Goal: Obtain resource: Download file/media

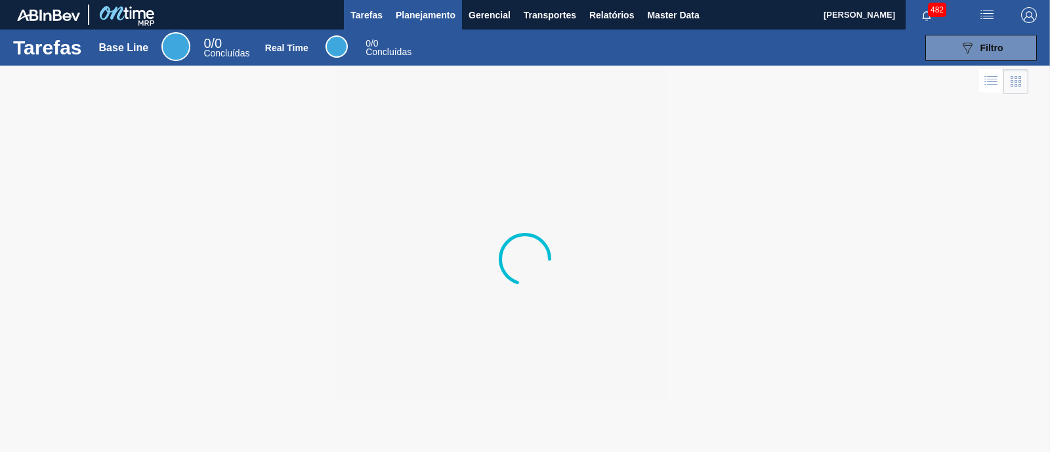
click at [429, 14] on span "Planejamento" at bounding box center [426, 15] width 60 height 16
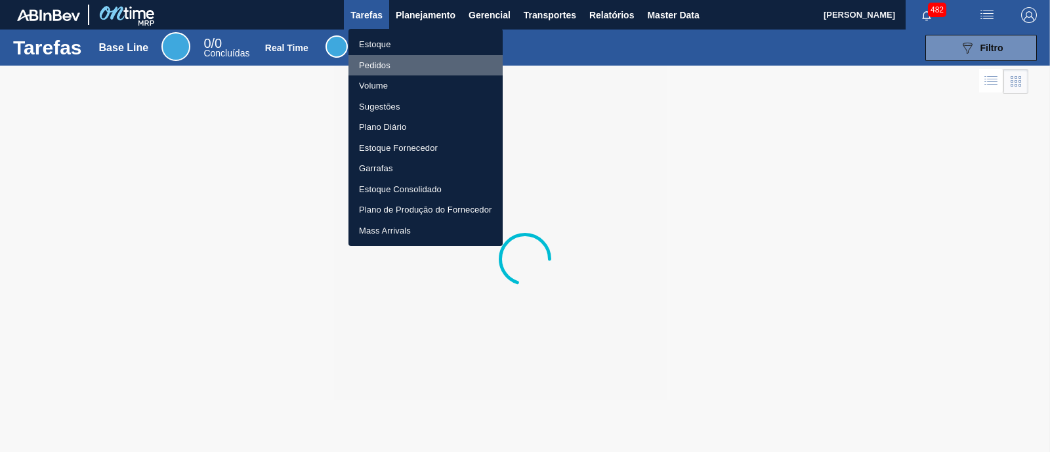
click at [388, 67] on li "Pedidos" at bounding box center [425, 65] width 154 height 21
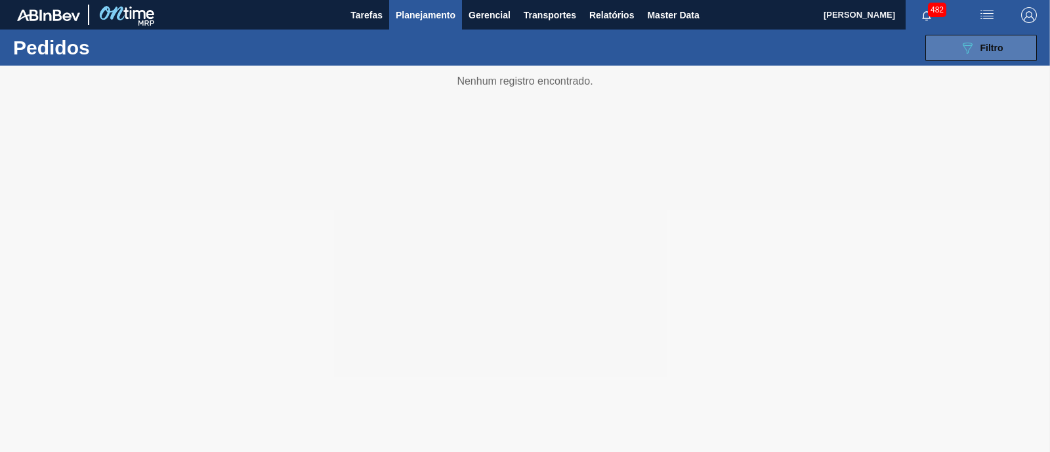
click at [982, 48] on span "Filtro" at bounding box center [991, 48] width 23 height 10
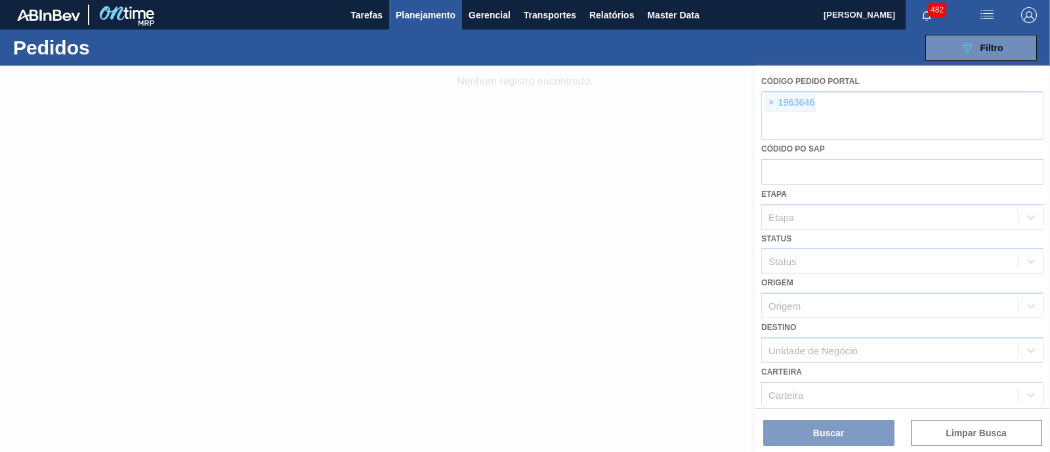
click at [771, 103] on div at bounding box center [525, 259] width 1050 height 386
click at [794, 309] on div at bounding box center [525, 259] width 1050 height 386
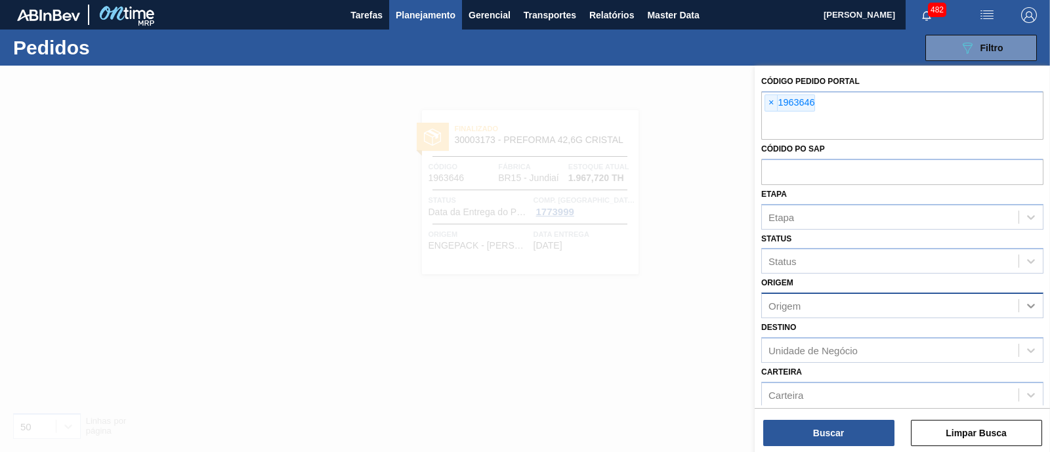
click at [1027, 304] on icon at bounding box center [1031, 306] width 8 height 5
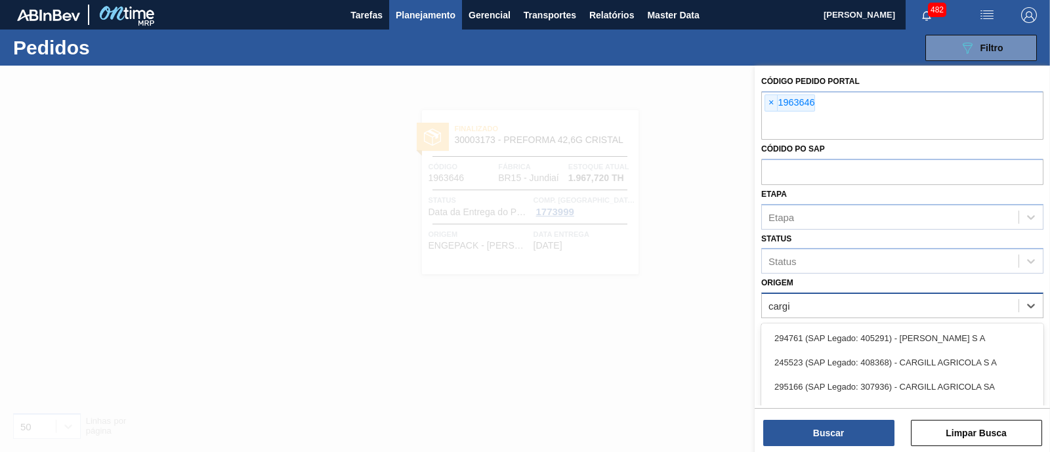
type input "cargil"
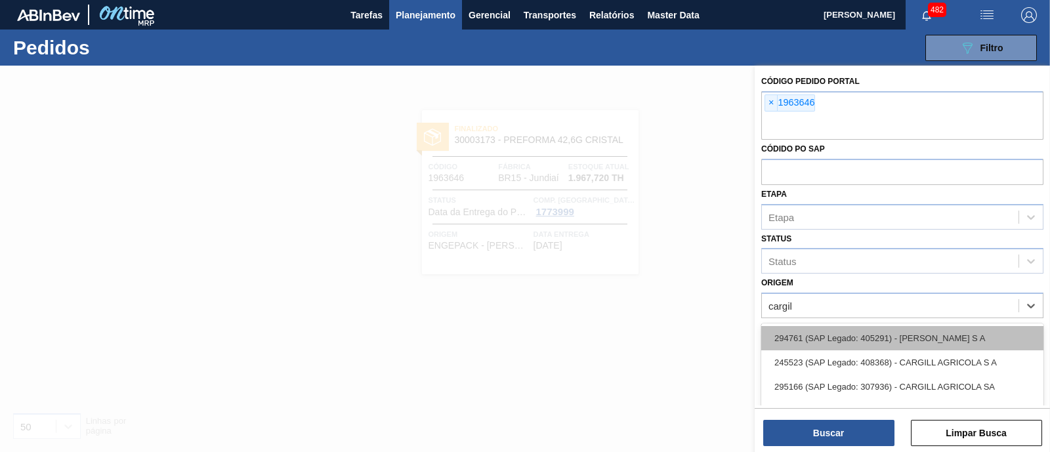
click at [937, 337] on div "294761 (SAP Legado: 405291) - [PERSON_NAME] S A" at bounding box center [902, 338] width 282 height 24
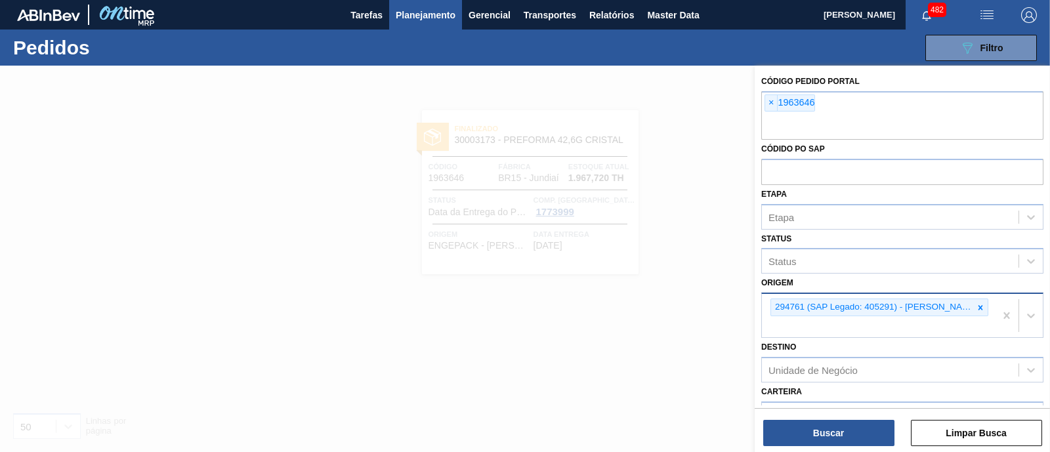
click at [942, 328] on div "294761 (SAP Legado: 405291) - [PERSON_NAME] S A" at bounding box center [878, 315] width 233 height 43
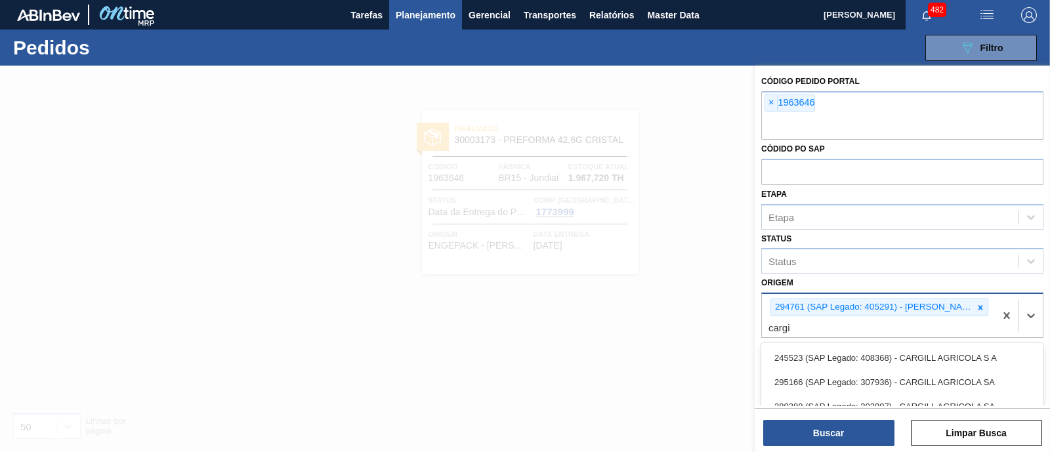
type input "cargil"
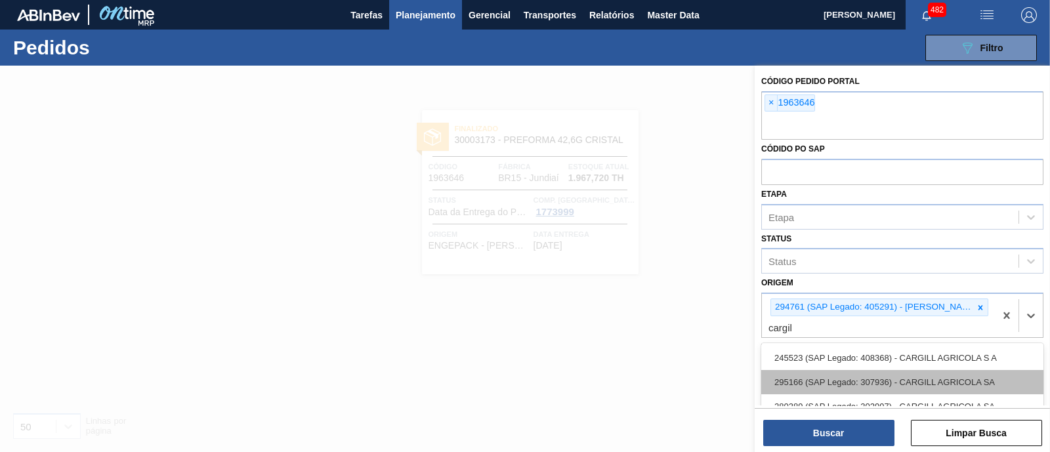
click at [915, 379] on div "295166 (SAP Legado: 307936) - CARGILL AGRICOLA SA" at bounding box center [902, 382] width 282 height 24
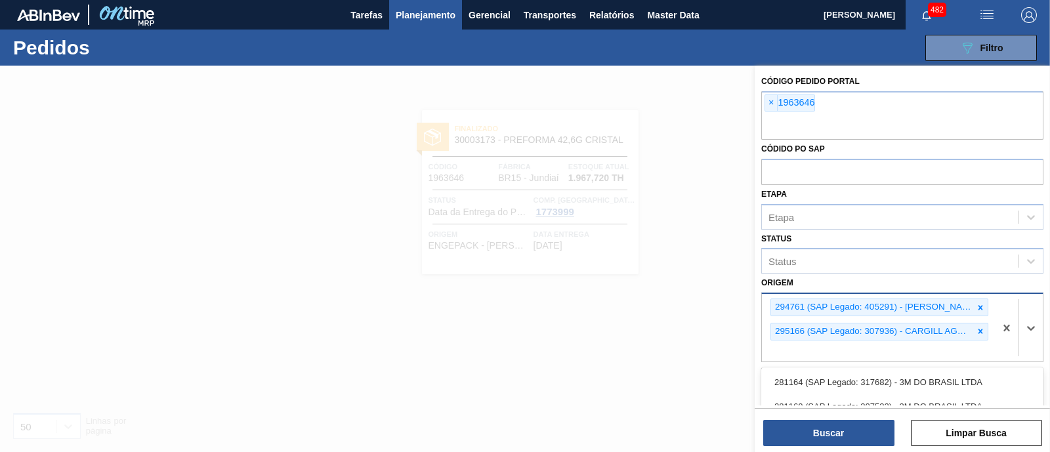
click at [787, 349] on div "294761 (SAP Legado: 405291) - CARGILL AGRICOLA S A 295166 (SAP Legado: 307936) …" at bounding box center [878, 328] width 233 height 68
type input "cargil"
click at [831, 377] on div "245523 (SAP Legado: 408368) - CARGILL AGRICOLA S A" at bounding box center [902, 382] width 282 height 24
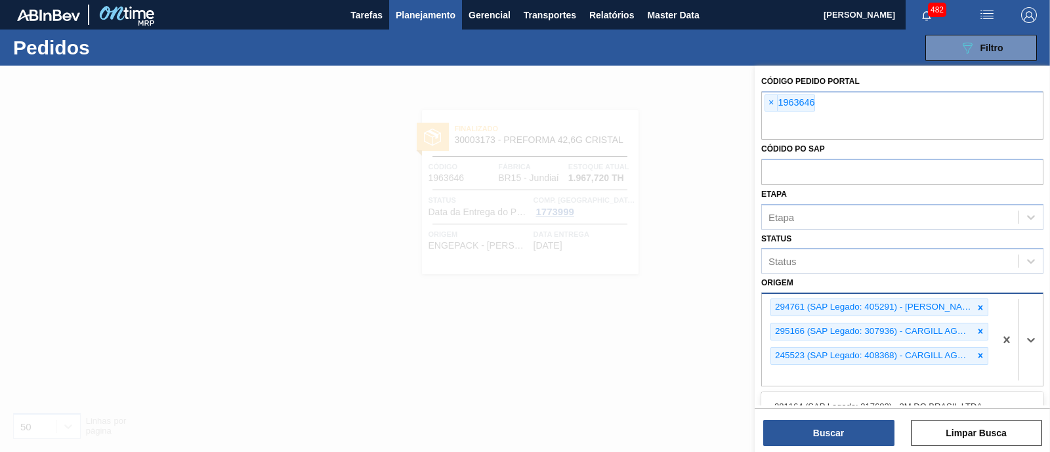
click at [820, 377] on div "294761 (SAP Legado: 405291) - CARGILL AGRICOLA S A 295166 (SAP Legado: 307936) …" at bounding box center [878, 340] width 233 height 92
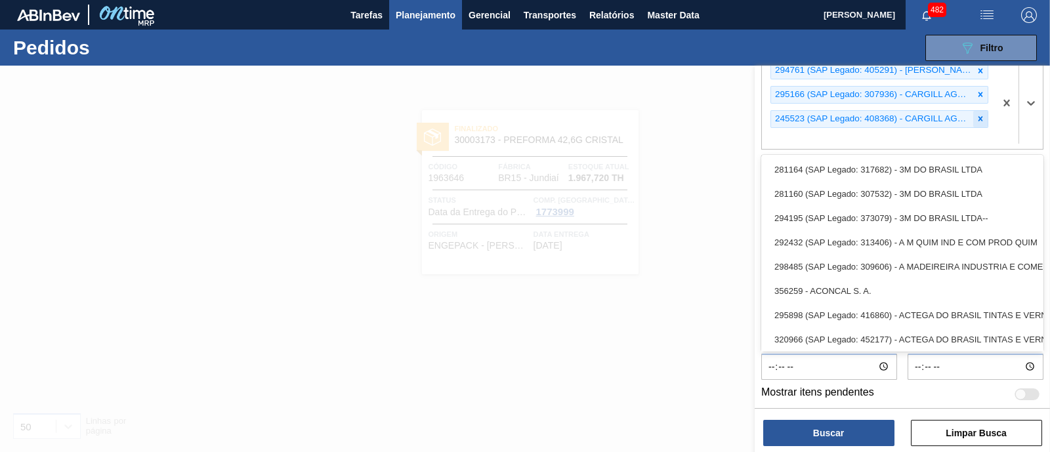
click at [978, 117] on icon at bounding box center [980, 118] width 9 height 9
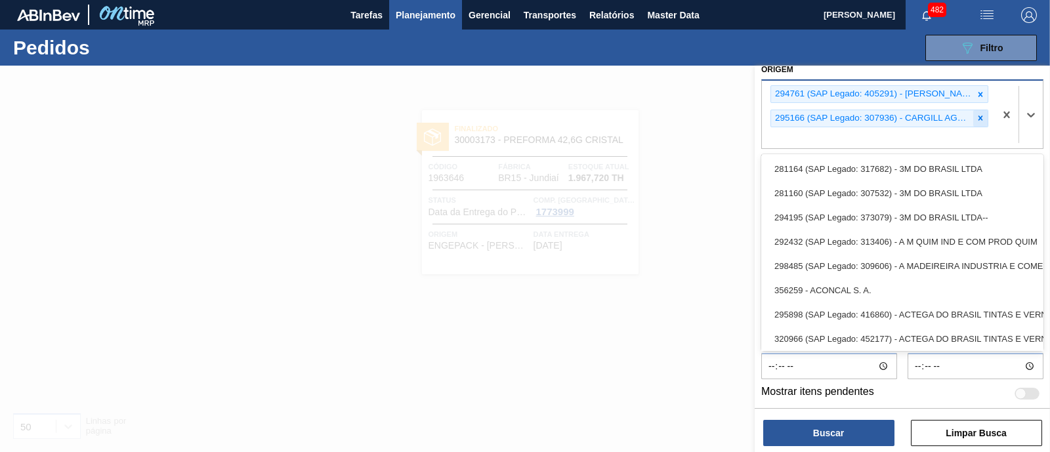
click at [981, 116] on icon at bounding box center [980, 118] width 9 height 9
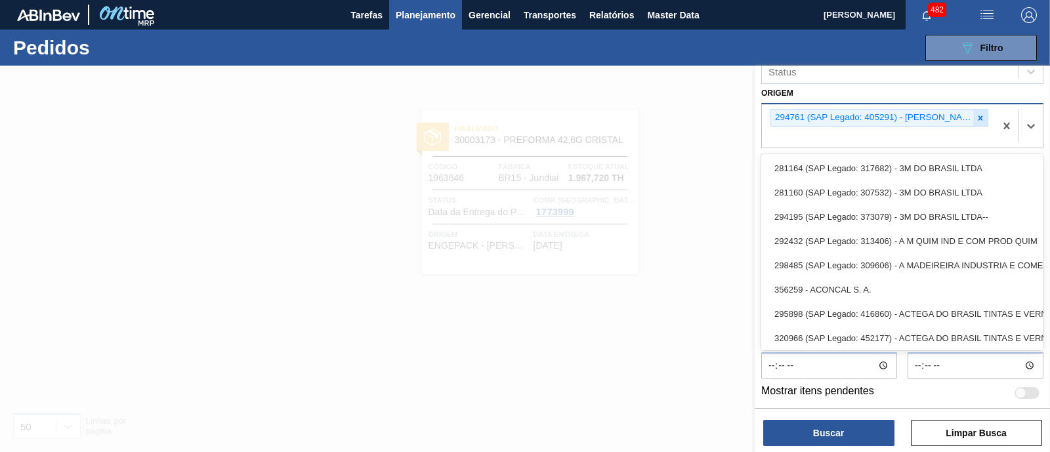
click at [980, 114] on icon at bounding box center [980, 118] width 9 height 9
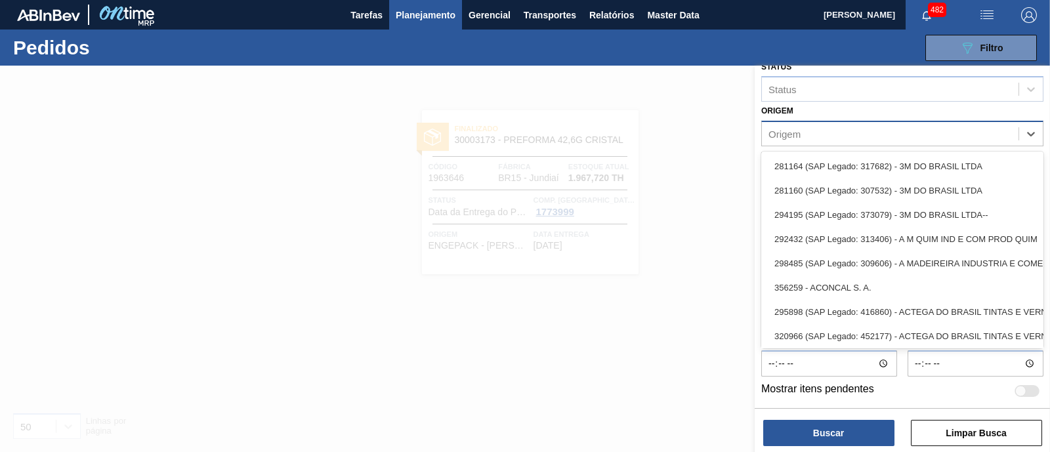
scroll to position [170, 0]
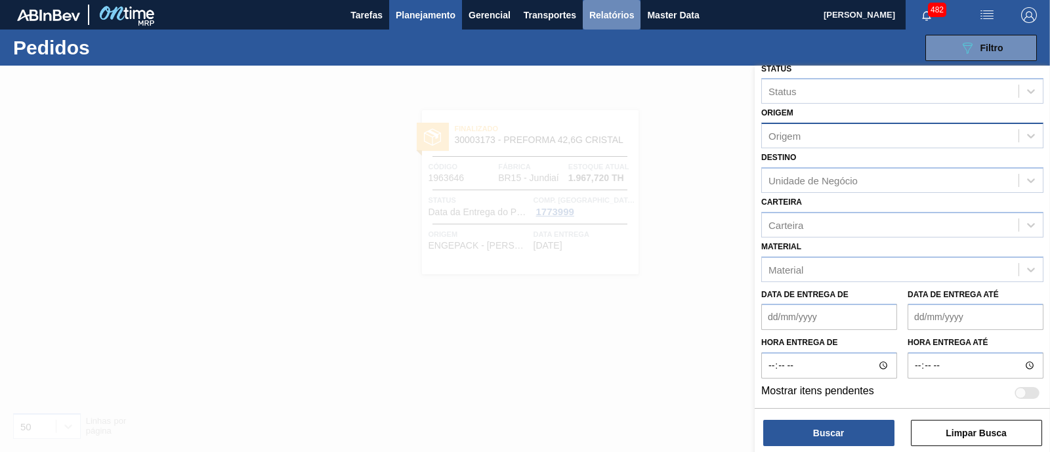
click at [600, 9] on span "Relatórios" at bounding box center [611, 15] width 45 height 16
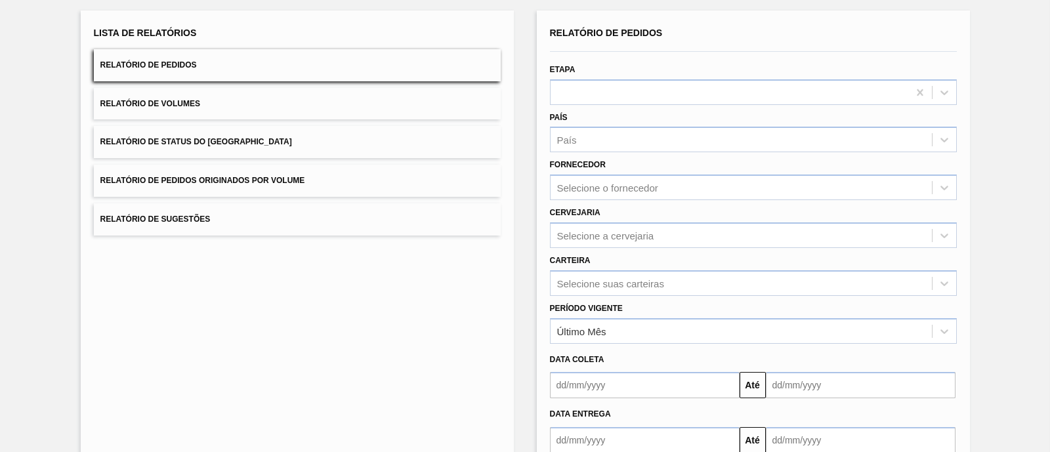
scroll to position [81, 0]
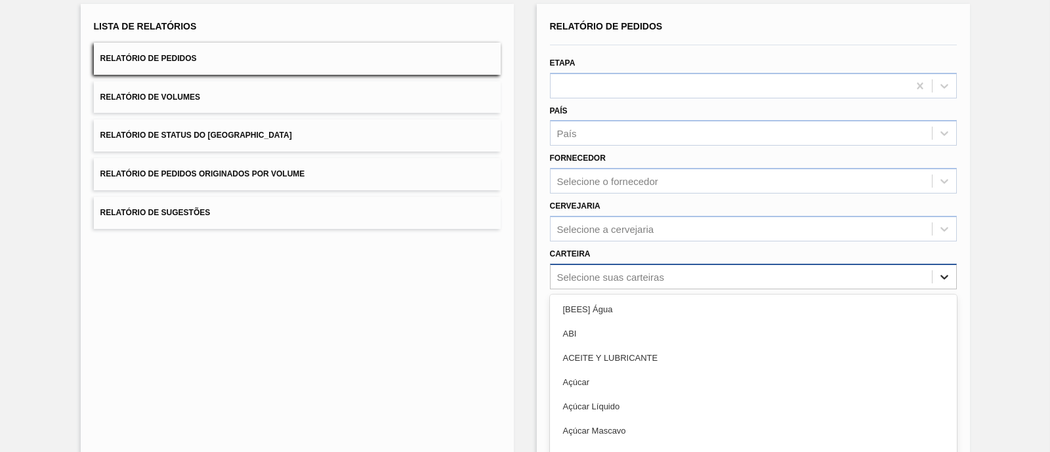
click at [943, 271] on div "option [BEES] Água focused, 1 of 101. 101 results available. Use Up and Down to…" at bounding box center [753, 277] width 407 height 26
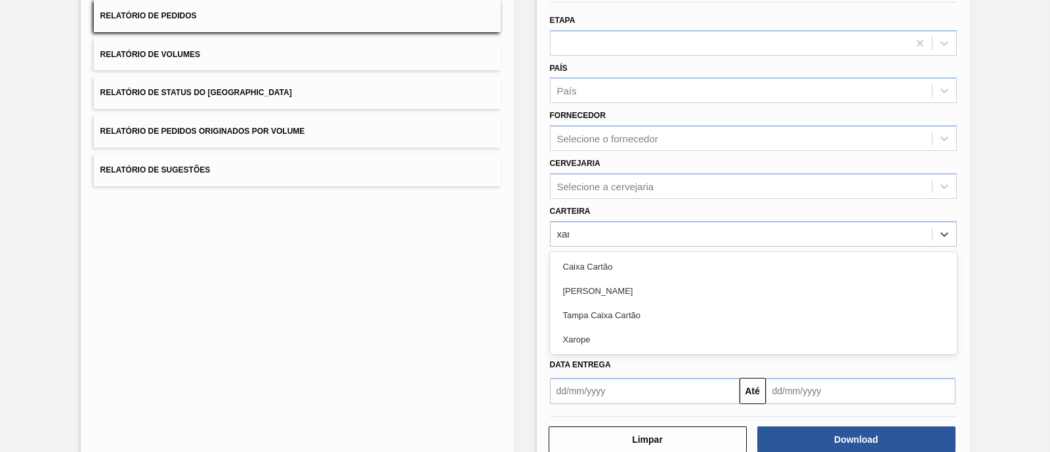
type input "xaro"
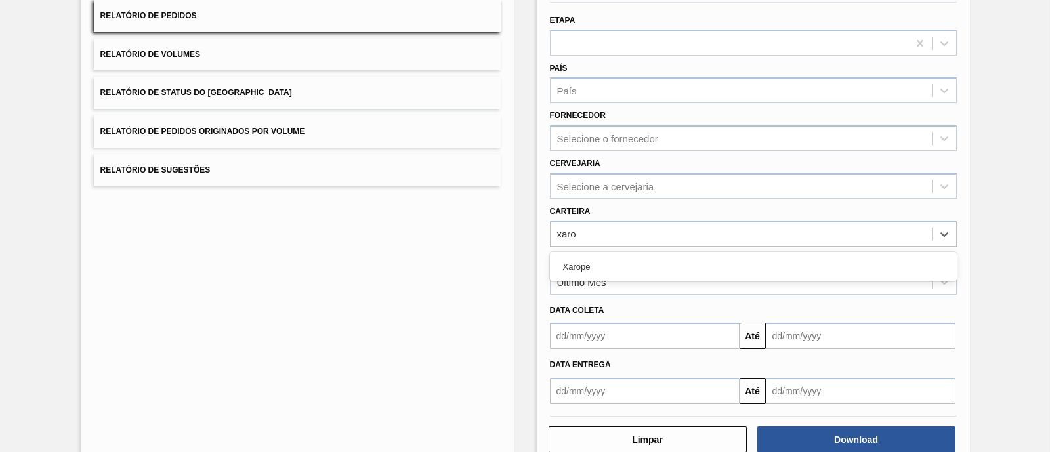
click at [846, 256] on div "Xarope" at bounding box center [753, 267] width 407 height 24
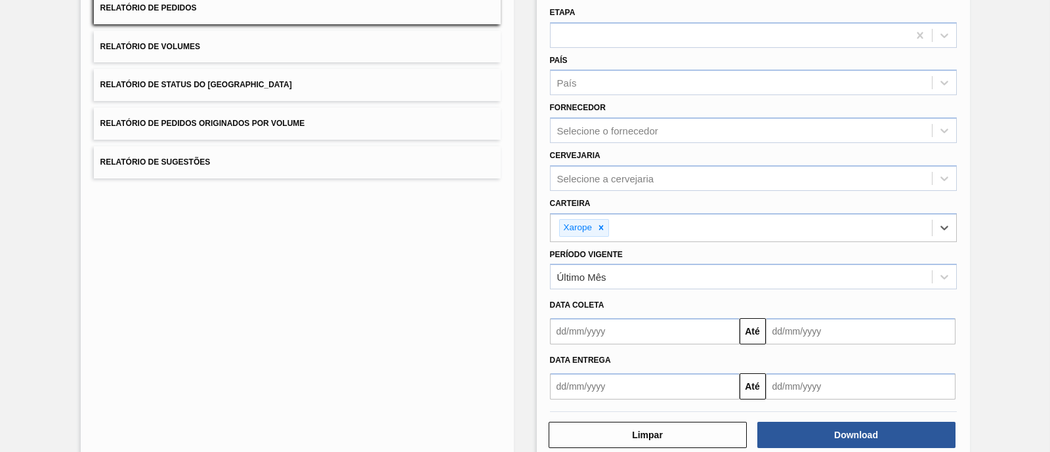
scroll to position [156, 0]
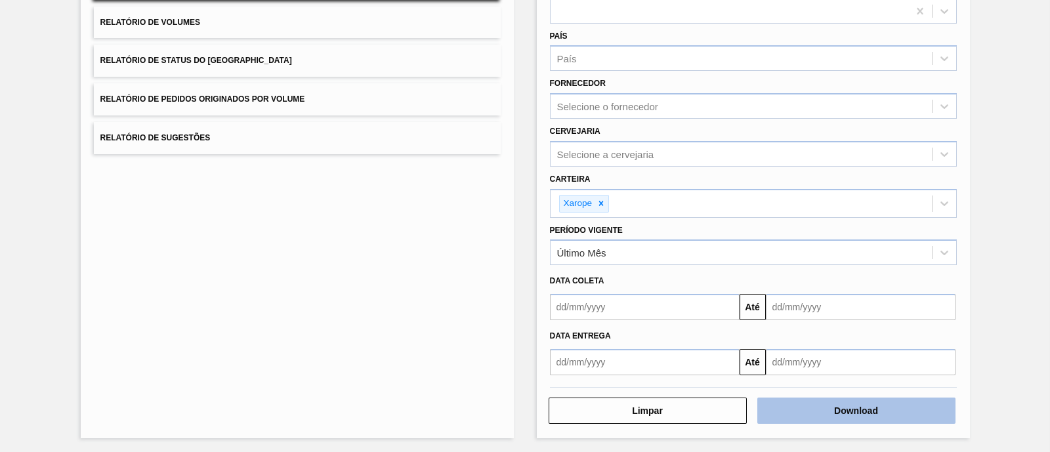
click at [874, 411] on button "Download" at bounding box center [856, 411] width 198 height 26
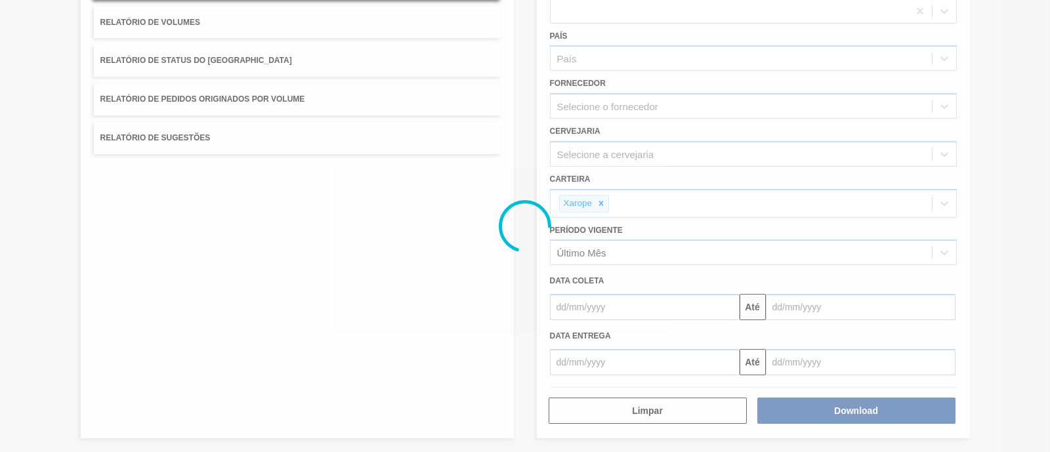
click at [481, 264] on div at bounding box center [525, 226] width 1050 height 452
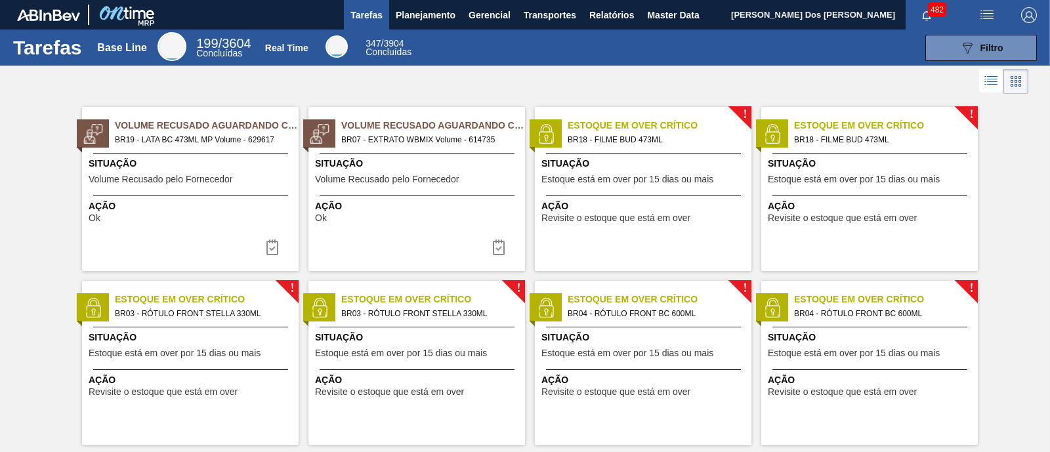
click at [594, 75] on div at bounding box center [525, 81] width 1050 height 31
click at [612, 16] on span "Relatórios" at bounding box center [611, 15] width 45 height 16
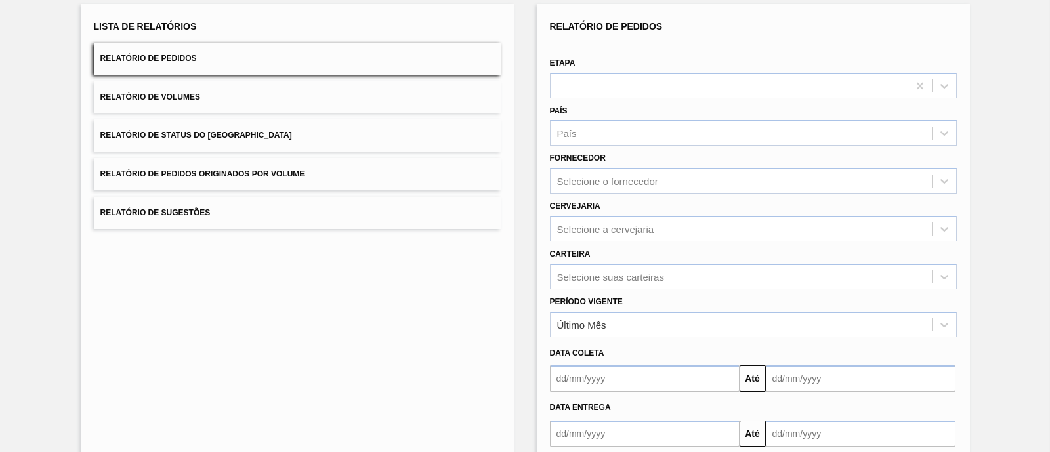
scroll to position [154, 0]
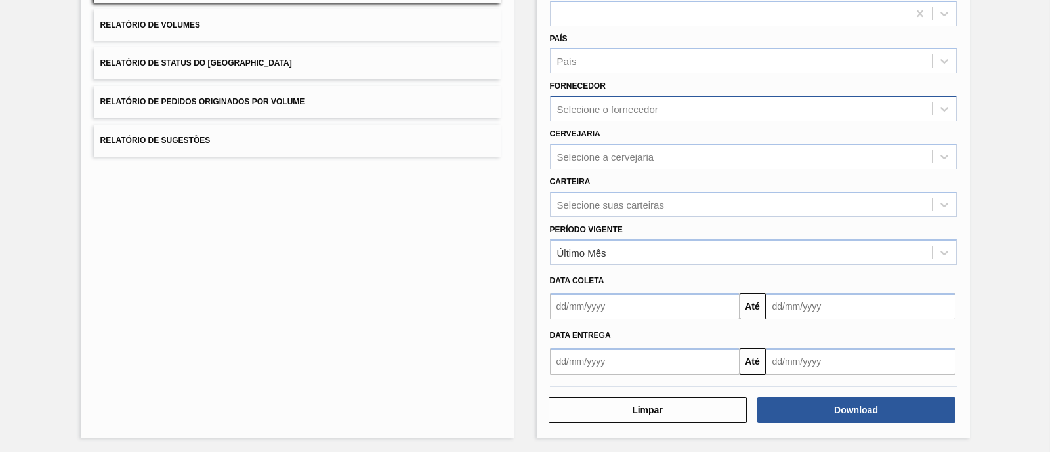
click at [896, 103] on div "Selecione o fornecedor" at bounding box center [741, 109] width 381 height 19
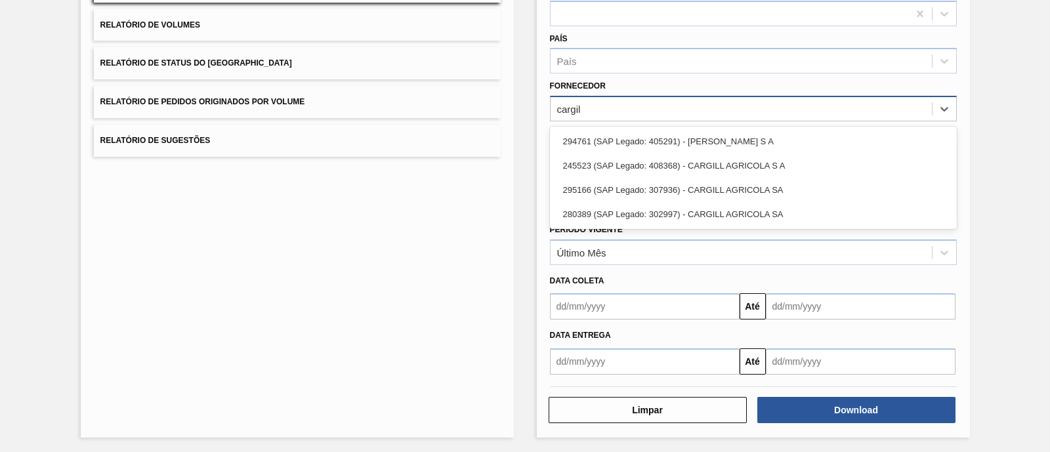
type input "[PERSON_NAME]"
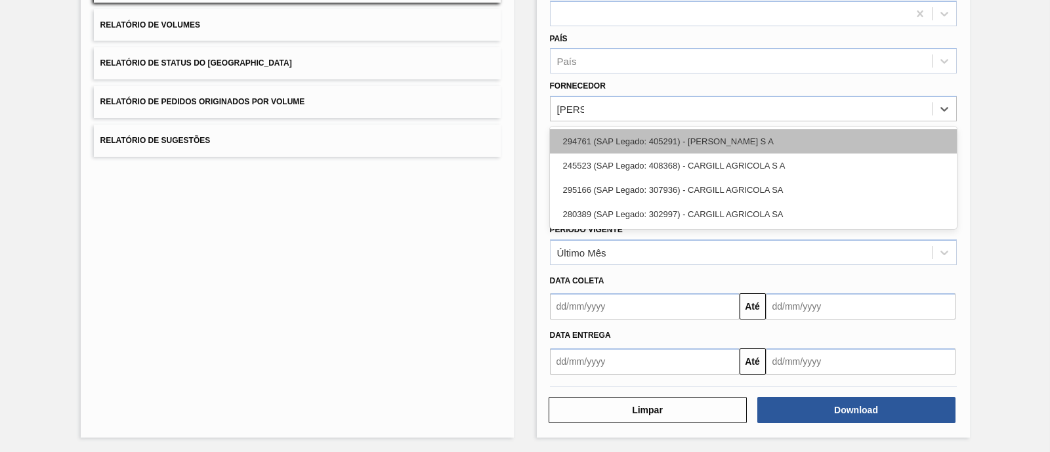
click at [774, 134] on div "294761 (SAP Legado: 405291) - [PERSON_NAME] S A" at bounding box center [753, 141] width 407 height 24
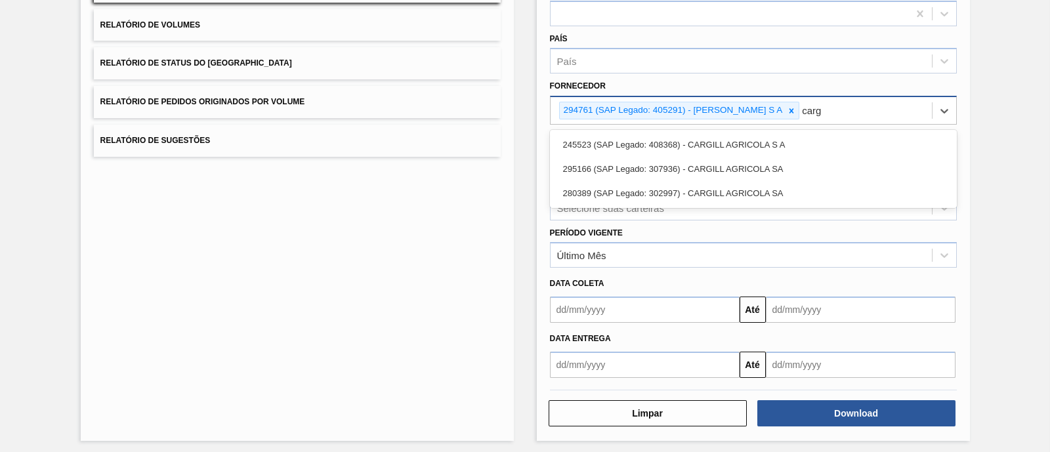
type input "cargi"
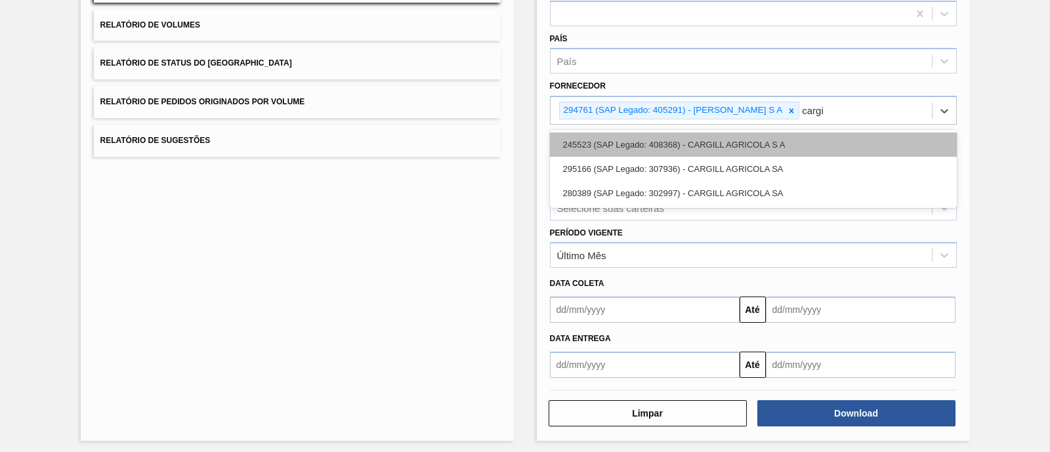
click at [755, 135] on div "245523 (SAP Legado: 408368) - CARGILL AGRICOLA S A" at bounding box center [753, 145] width 407 height 24
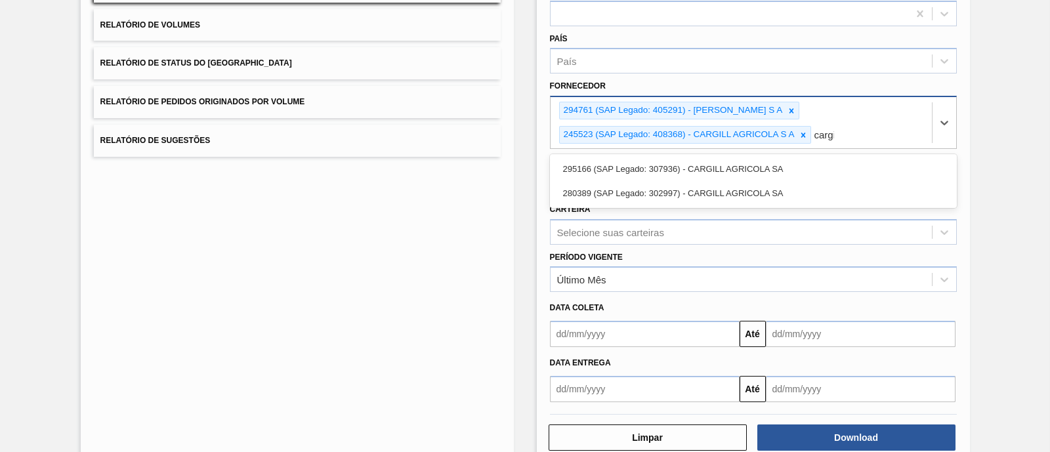
type input "cargil"
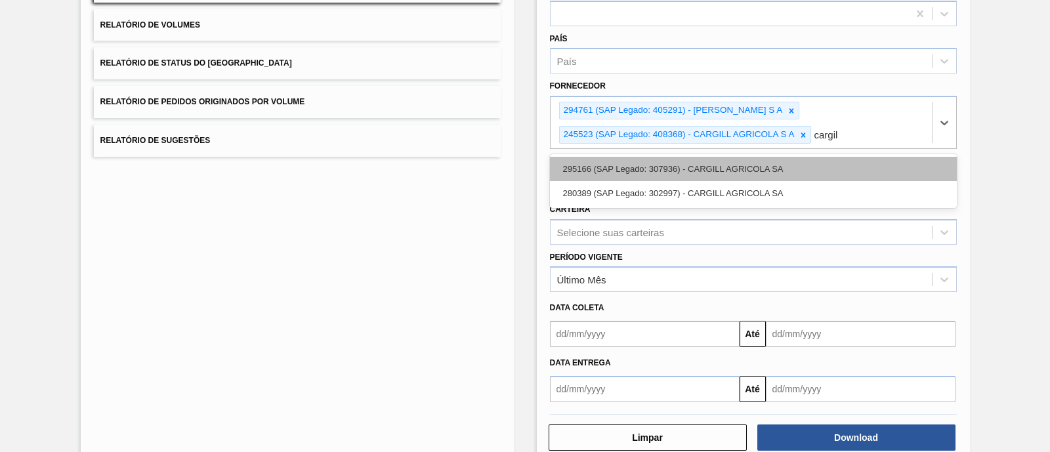
click at [783, 164] on div "295166 (SAP Legado: 307936) - CARGILL AGRICOLA SA" at bounding box center [753, 169] width 407 height 24
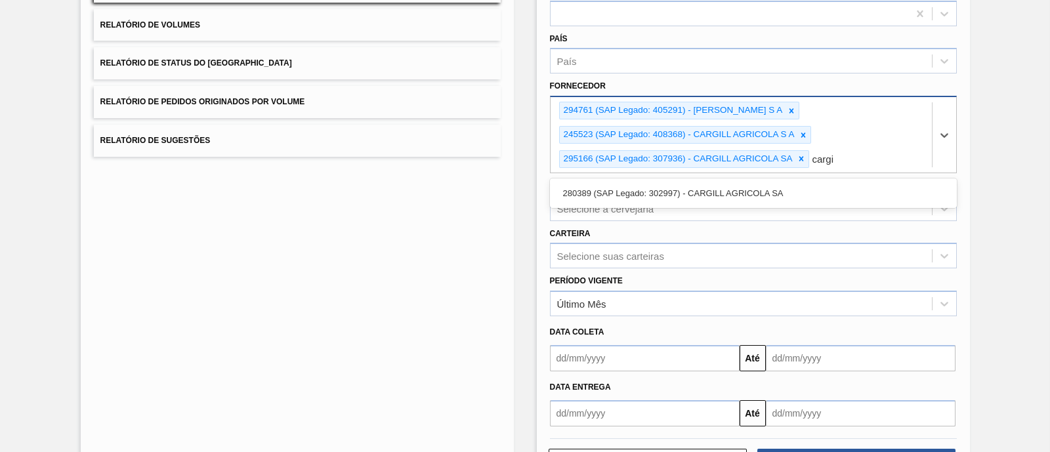
type input "cargil"
click at [843, 156] on div "294761 (SAP Legado: 405291) - [PERSON_NAME] S A 245523 (SAP Legado: 408368) - […" at bounding box center [741, 134] width 381 height 75
type input "cargil"
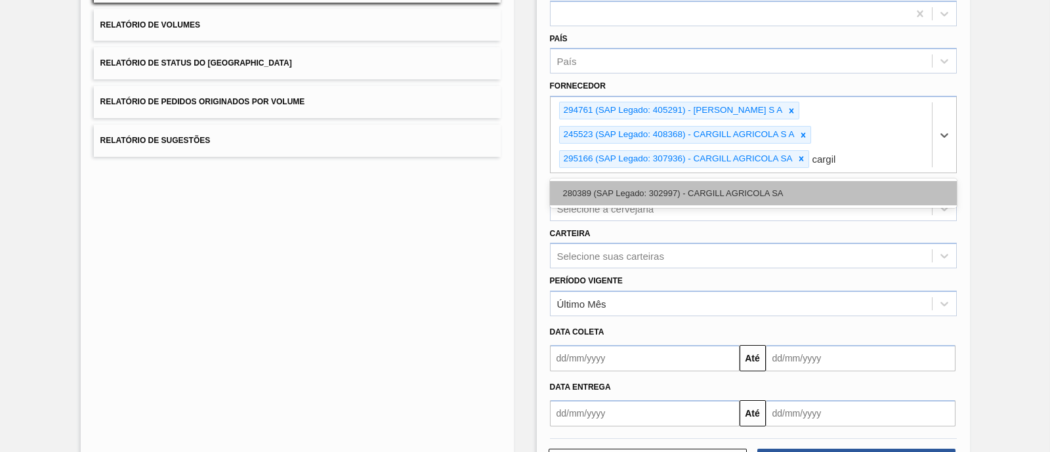
click at [782, 191] on div "280389 (SAP Legado: 302997) - CARGILL AGRICOLA SA" at bounding box center [753, 193] width 407 height 24
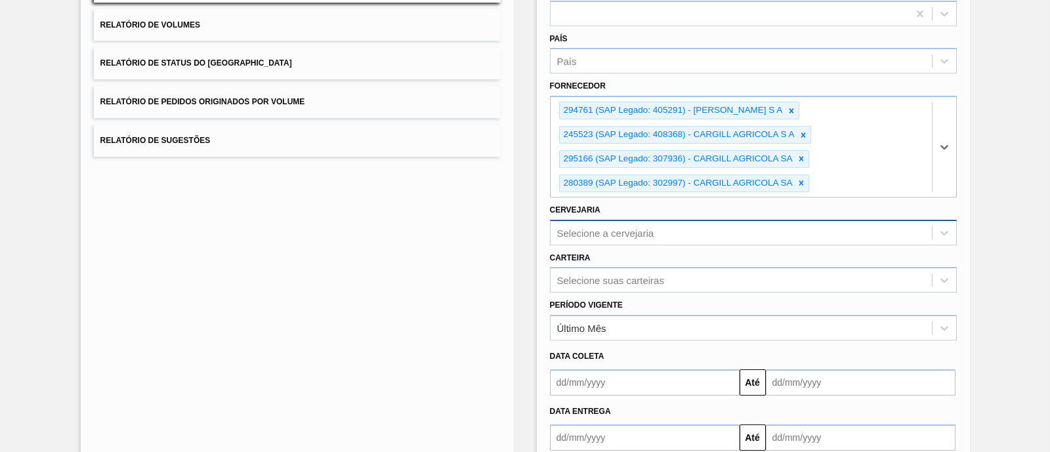
scroll to position [228, 0]
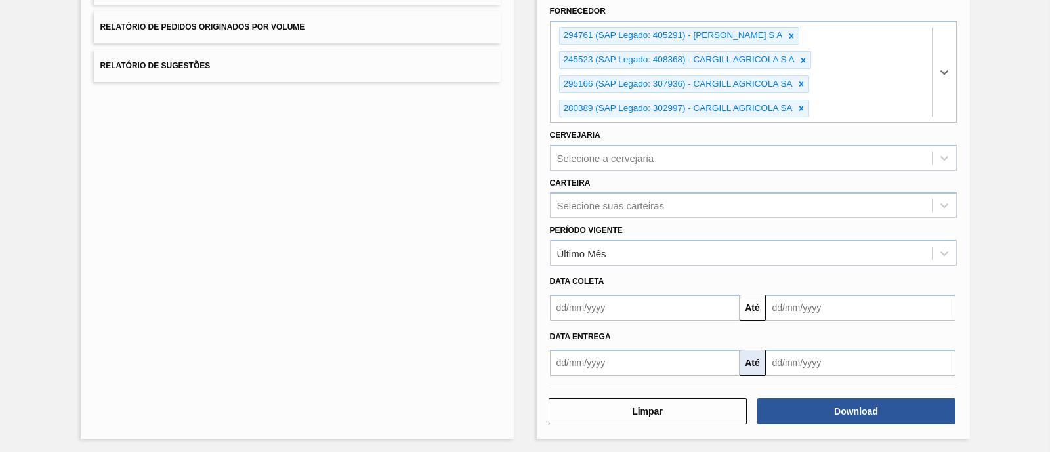
click at [747, 357] on button "Até" at bounding box center [753, 363] width 26 height 26
click at [753, 301] on button "Até" at bounding box center [753, 308] width 26 height 26
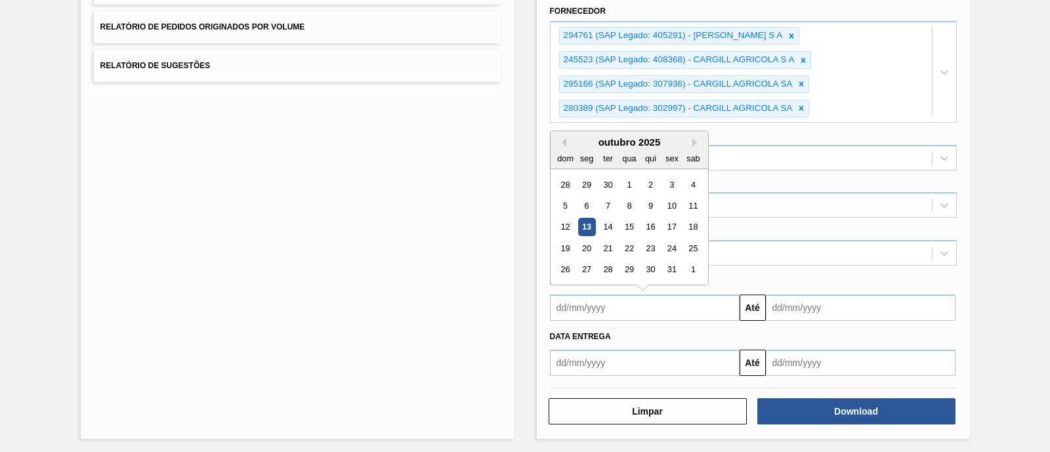
click at [642, 306] on input "text" at bounding box center [645, 308] width 190 height 26
click at [589, 224] on div "13" at bounding box center [586, 227] width 18 height 18
type input "[DATE]"
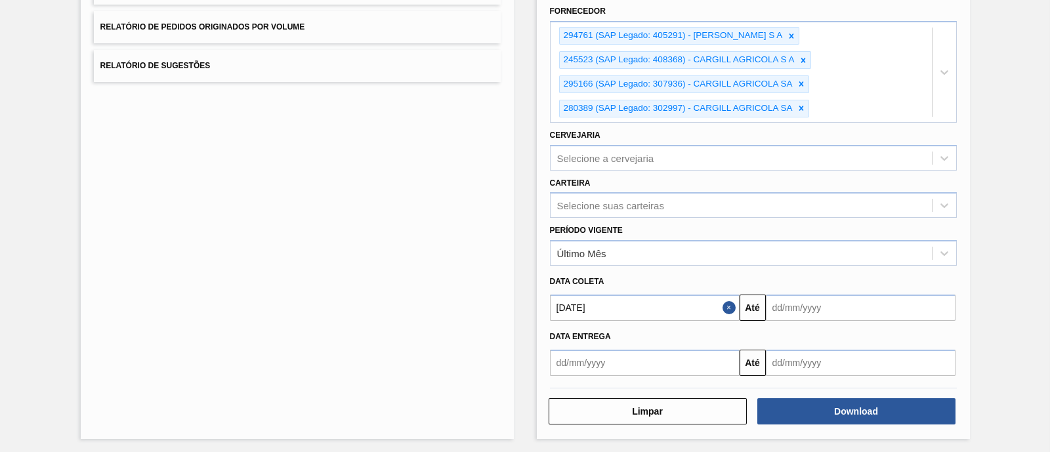
click at [803, 306] on input "text" at bounding box center [861, 308] width 190 height 26
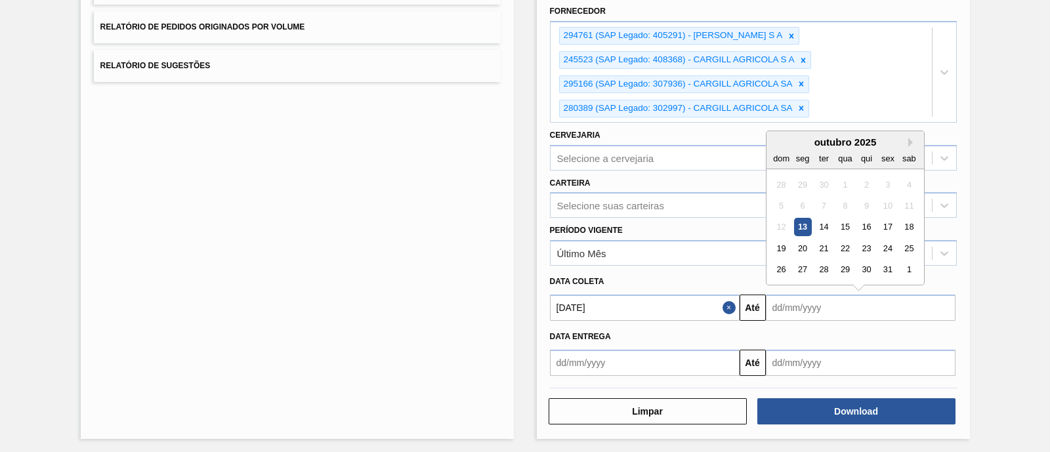
click at [801, 218] on div "13" at bounding box center [802, 227] width 18 height 18
type input "[DATE]"
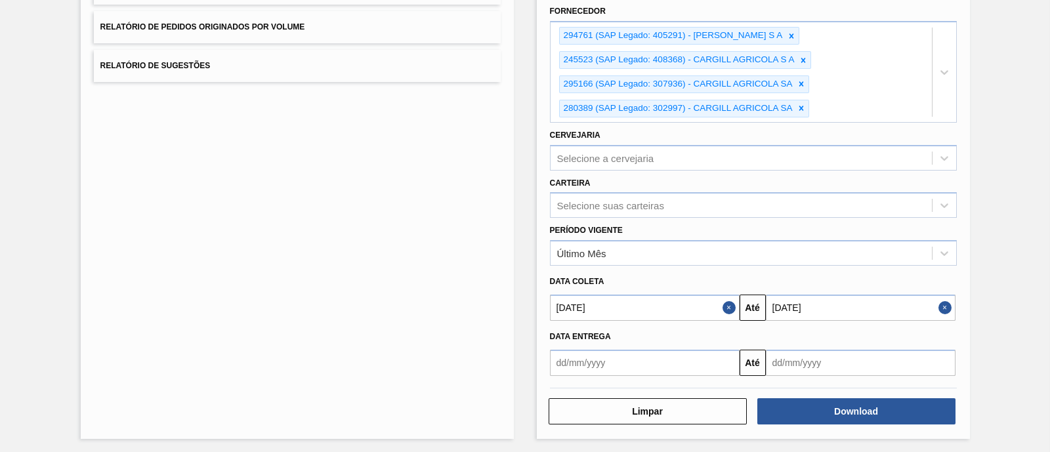
click at [942, 306] on button "Close" at bounding box center [946, 308] width 17 height 26
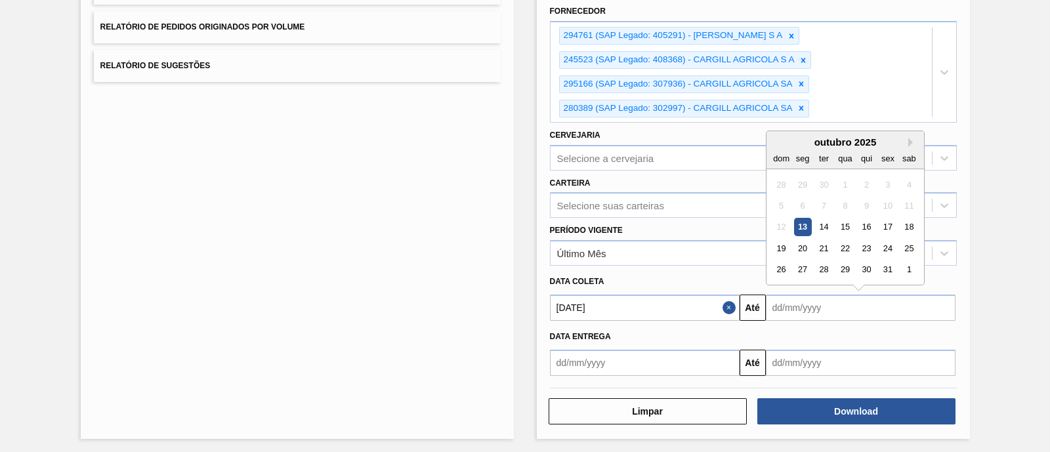
click at [923, 307] on input "text" at bounding box center [861, 308] width 190 height 26
click at [887, 222] on div "17" at bounding box center [888, 227] width 18 height 18
type input "[DATE]"
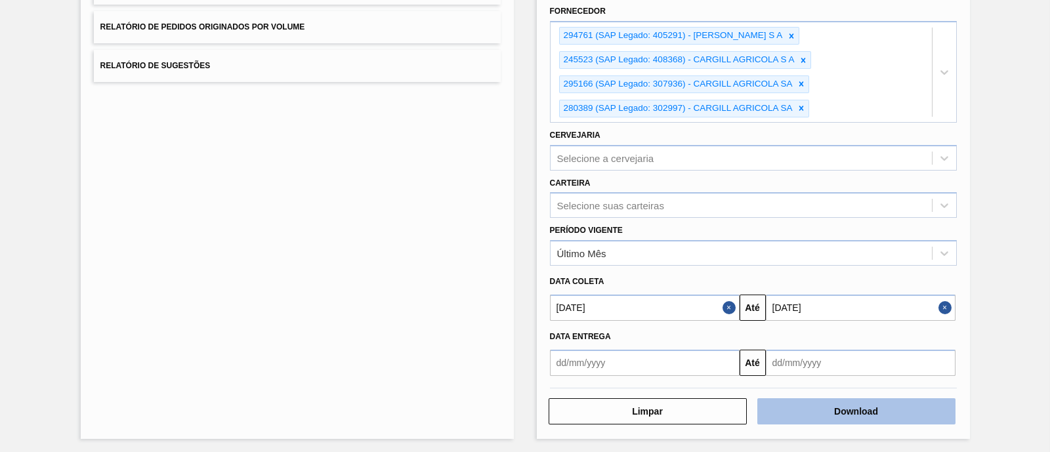
click at [873, 405] on button "Download" at bounding box center [856, 411] width 198 height 26
